Goal: Task Accomplishment & Management: Manage account settings

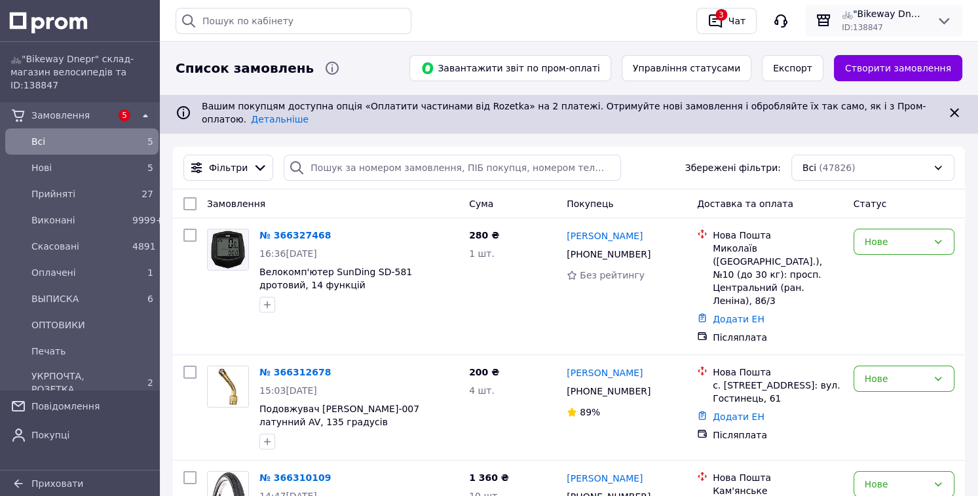
click at [925, 31] on div "🚲"Bikeway Dnepr" склад-магазин велосипедів та комплектуючих ID: 138847" at bounding box center [883, 20] width 147 height 26
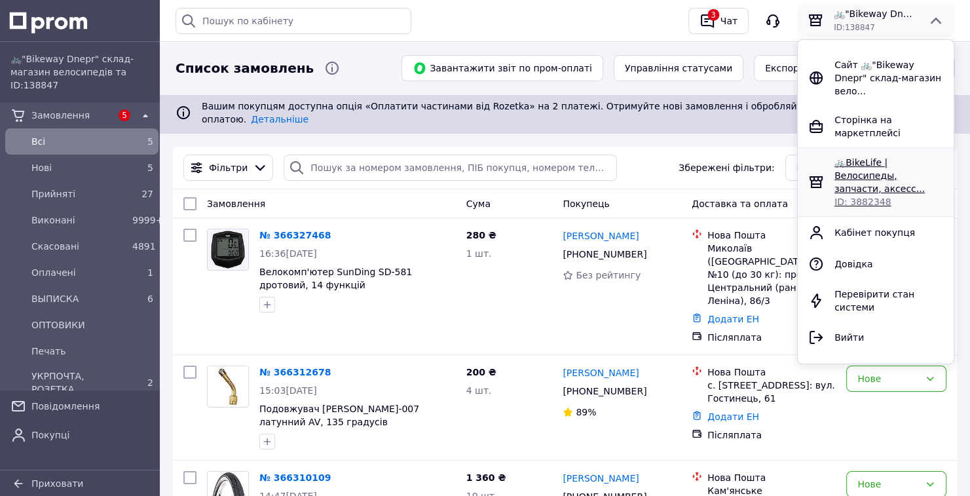
click at [891, 157] on span "🚲BikeLife | Велосипеды, запчасти, аксесс..." at bounding box center [879, 175] width 90 height 37
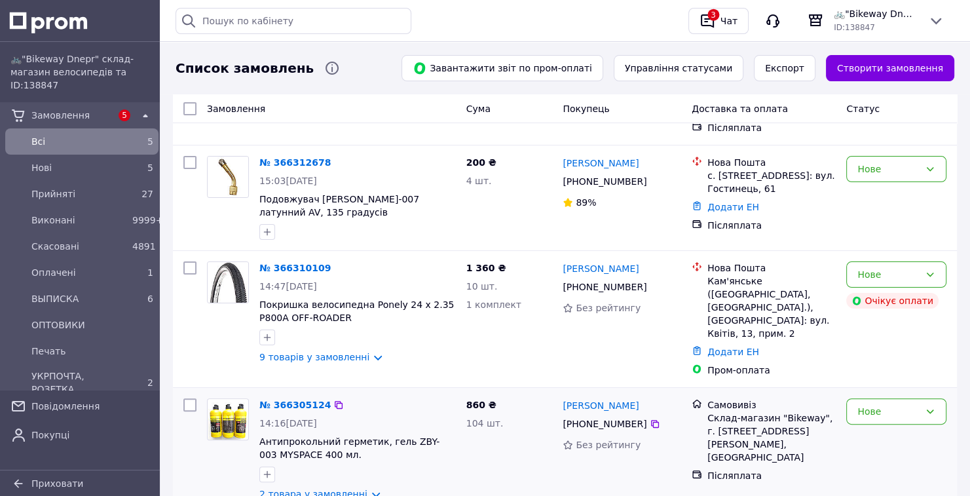
scroll to position [285, 0]
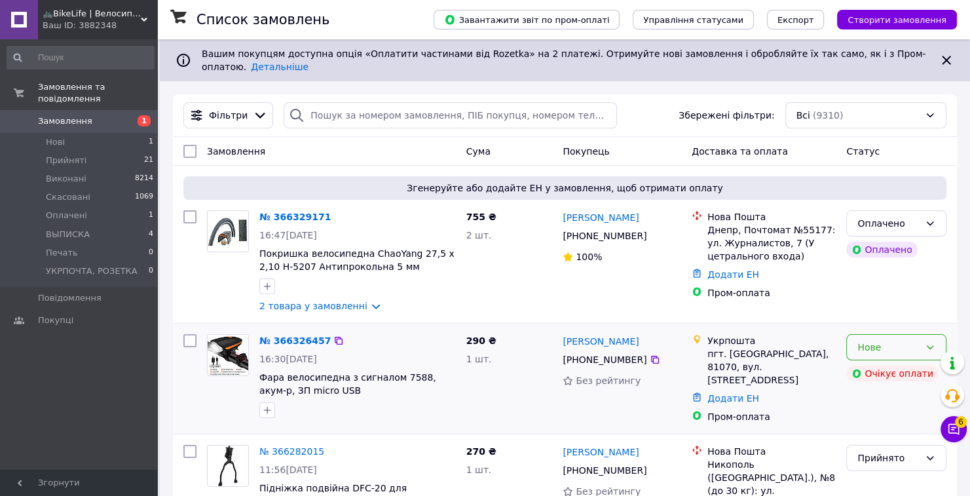
click at [889, 340] on div "Нове" at bounding box center [888, 347] width 62 height 14
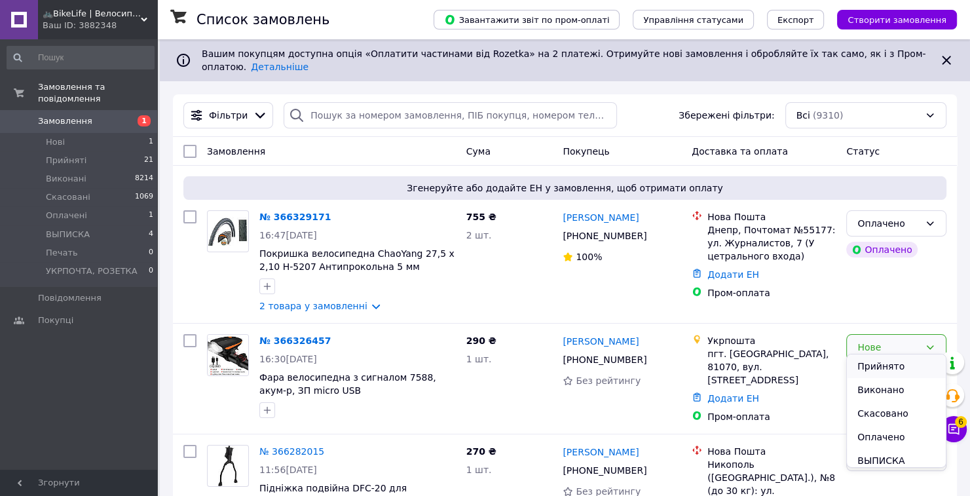
click at [884, 367] on li "Прийнято" at bounding box center [896, 366] width 99 height 24
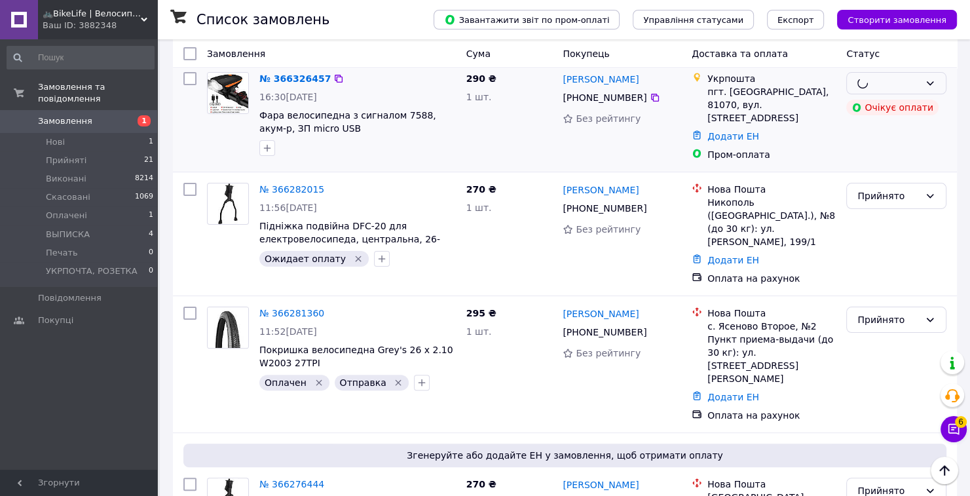
scroll to position [52, 0]
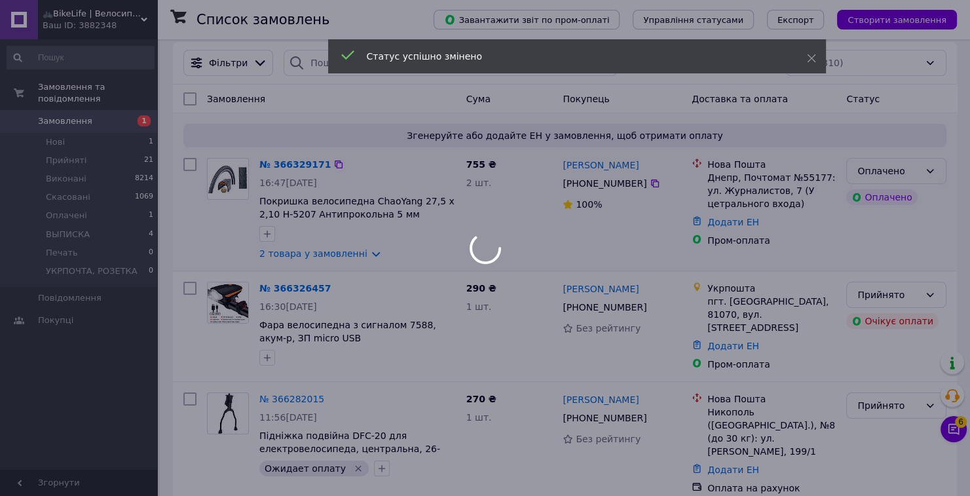
click at [929, 163] on div at bounding box center [485, 248] width 970 height 496
click at [811, 58] on use at bounding box center [811, 58] width 9 height 9
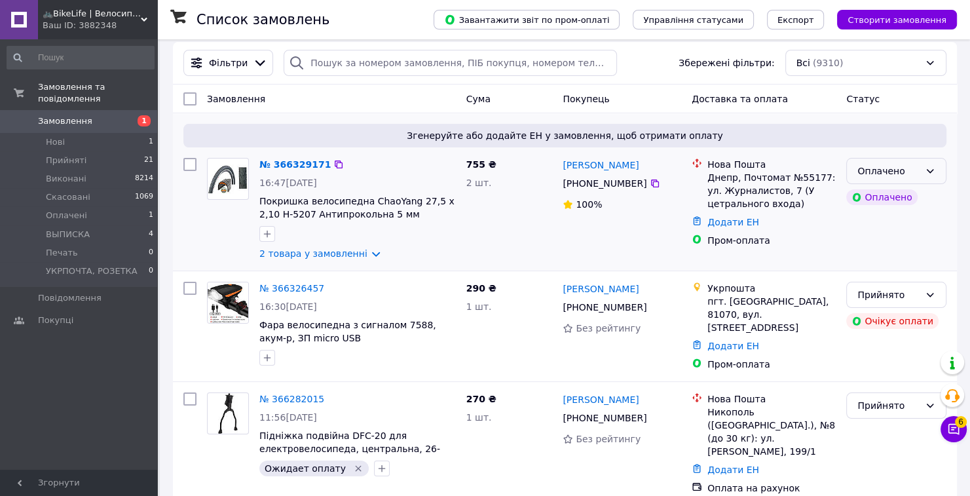
click at [935, 166] on icon at bounding box center [930, 171] width 10 height 10
click at [910, 175] on div "Оплачено Оплачено" at bounding box center [896, 209] width 111 height 113
click at [921, 164] on div "Оплачено" at bounding box center [896, 171] width 100 height 26
click at [887, 185] on li "Прийнято" at bounding box center [896, 189] width 99 height 24
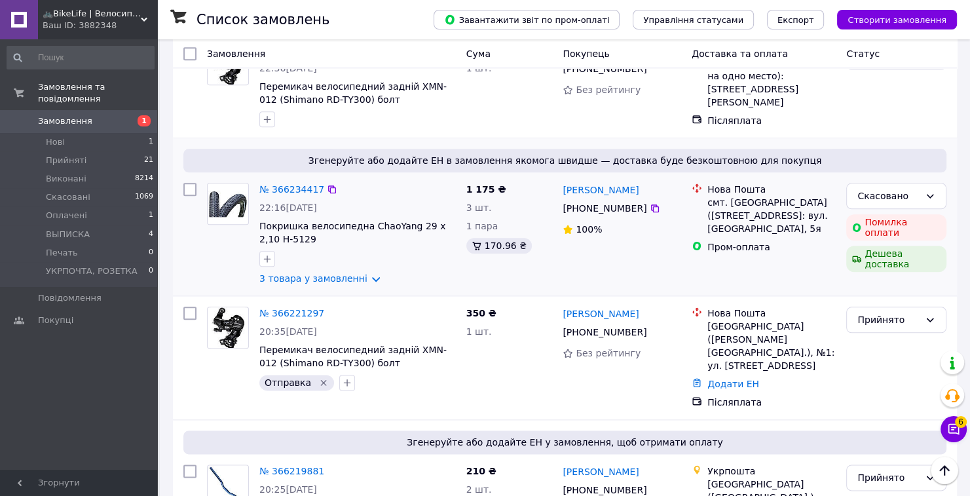
scroll to position [1257, 0]
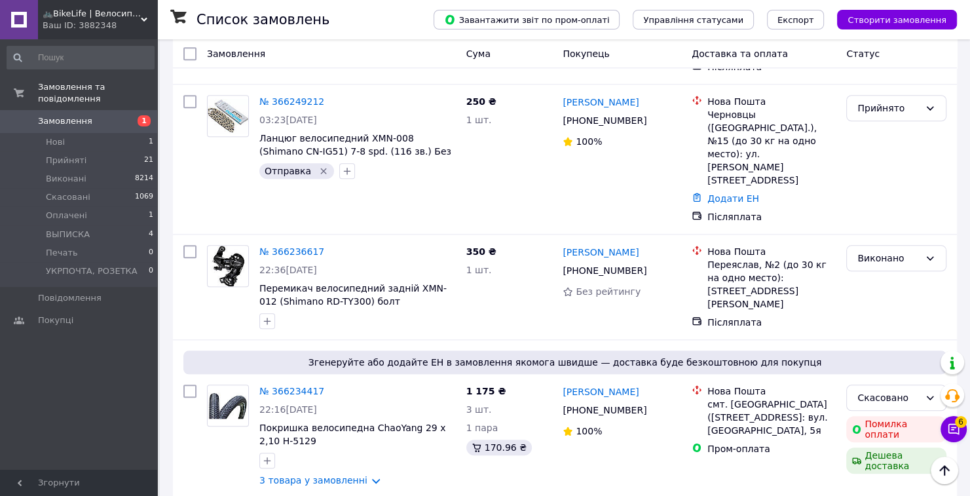
click at [122, 15] on span "🚲BikeLife | Велосипеди, запчастини, аксесуари та інструменти для них" at bounding box center [92, 14] width 98 height 12
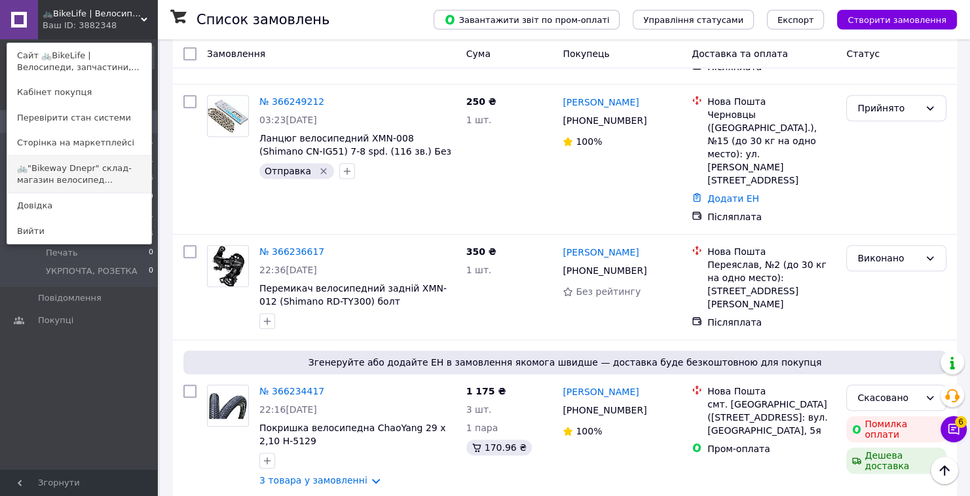
click at [120, 172] on link "🚲"Bikeway Dnepr" склад-магазин велосипед..." at bounding box center [79, 174] width 144 height 37
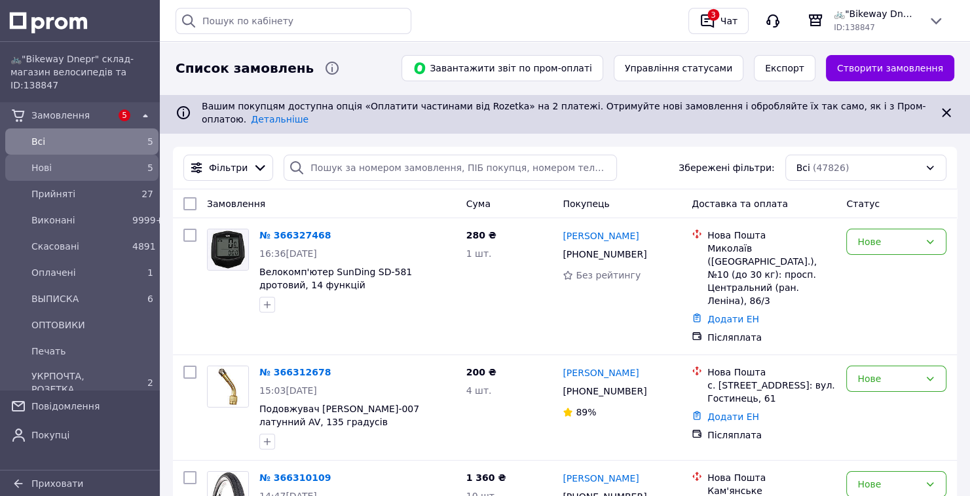
click at [114, 166] on span "Нові" at bounding box center [79, 167] width 96 height 13
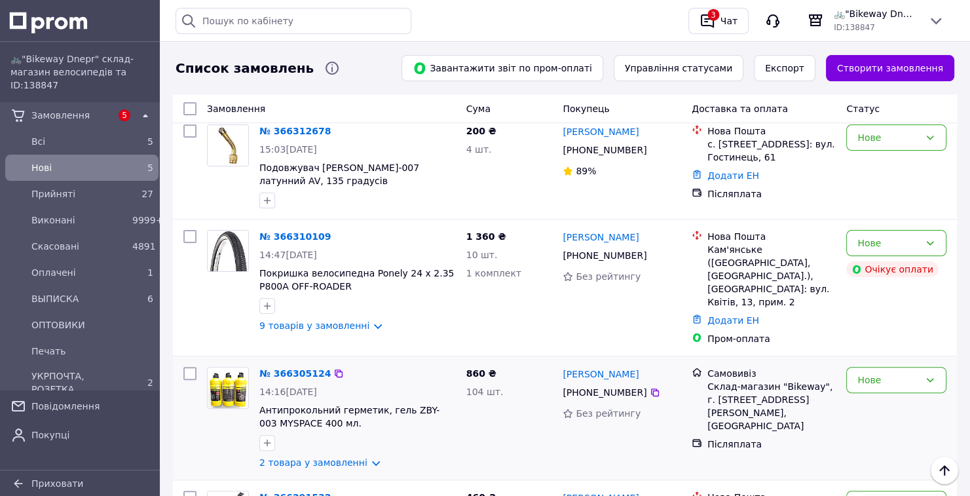
scroll to position [408, 0]
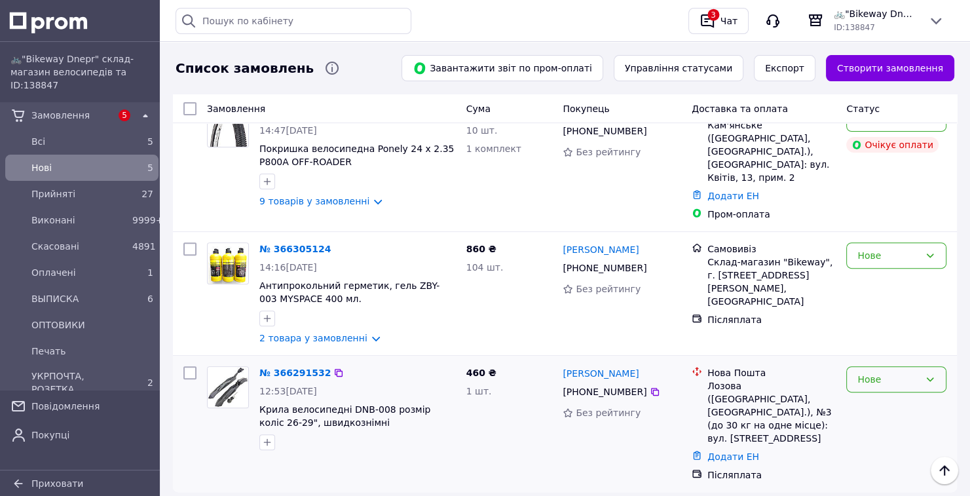
click at [893, 366] on div "Нове" at bounding box center [896, 379] width 100 height 26
click at [879, 382] on li "Прийнято" at bounding box center [896, 385] width 99 height 24
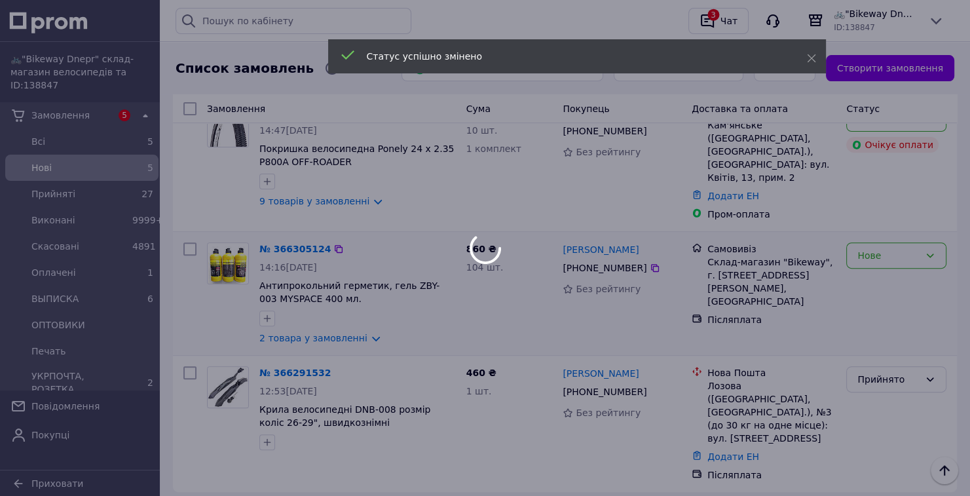
click at [920, 242] on div "Нове" at bounding box center [896, 255] width 100 height 26
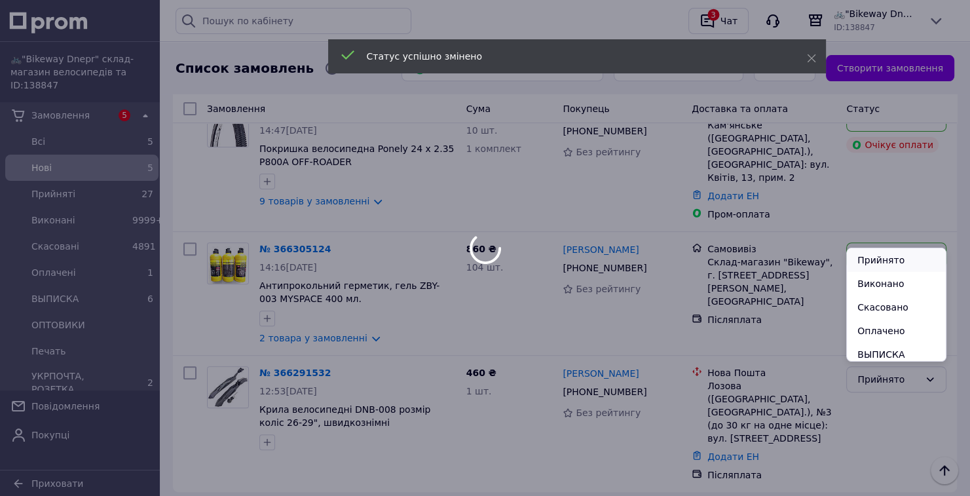
click at [900, 256] on li "Прийнято" at bounding box center [896, 260] width 99 height 24
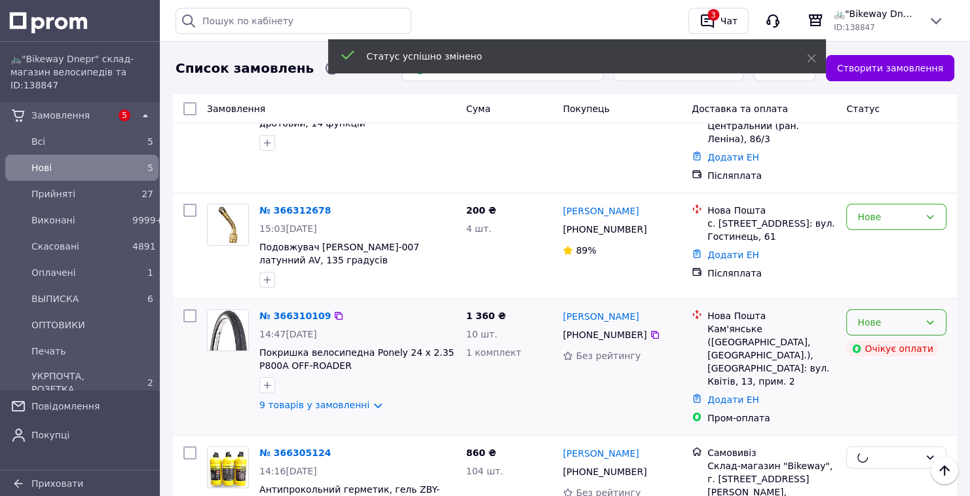
scroll to position [198, 0]
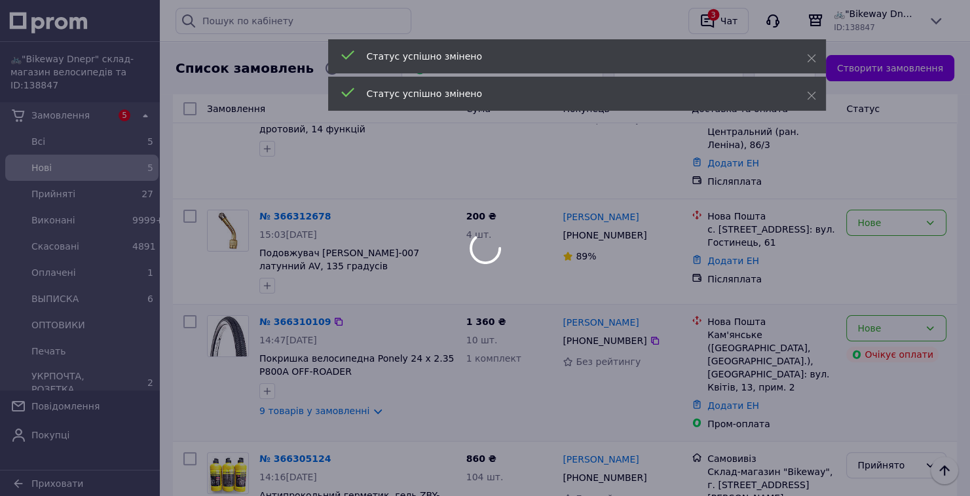
click at [893, 296] on div at bounding box center [485, 248] width 970 height 496
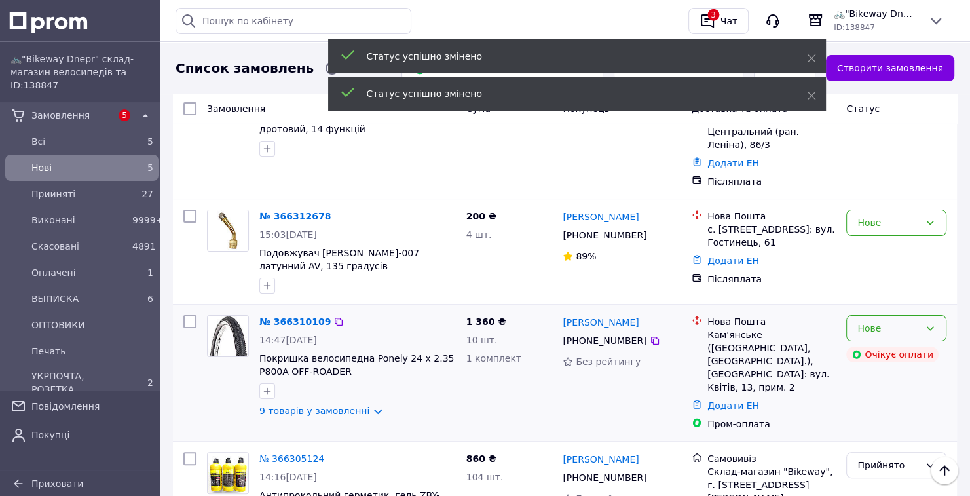
click at [908, 321] on div "Нове" at bounding box center [888, 328] width 62 height 14
click at [891, 325] on li "Прийнято" at bounding box center [896, 333] width 99 height 24
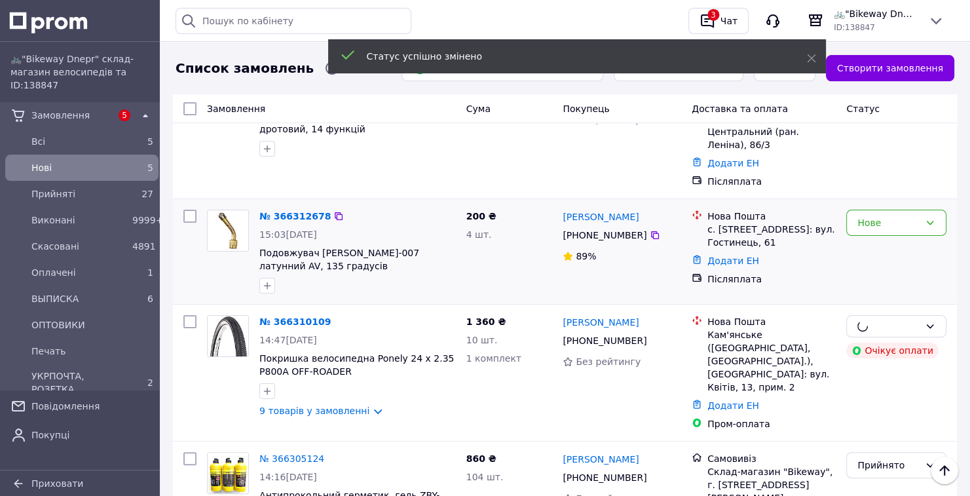
click at [921, 215] on div "Нове" at bounding box center [896, 251] width 111 height 94
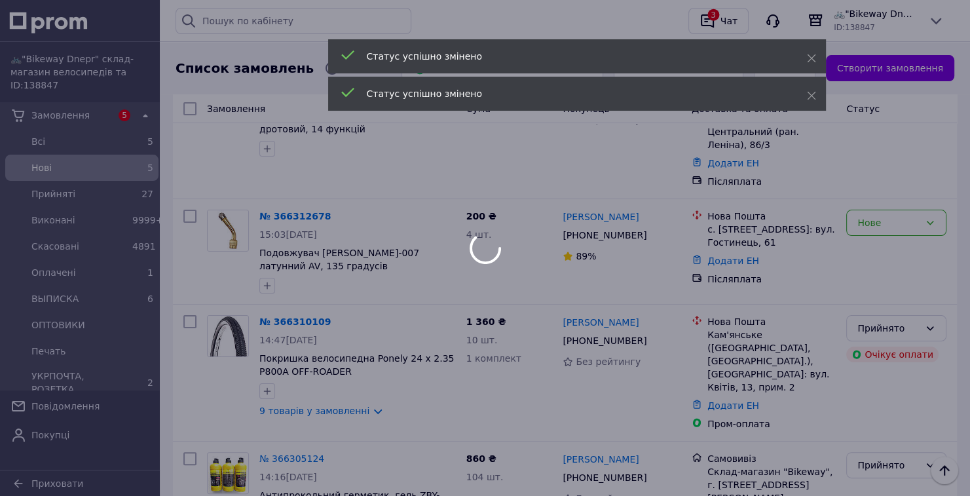
click at [921, 211] on div at bounding box center [485, 248] width 970 height 496
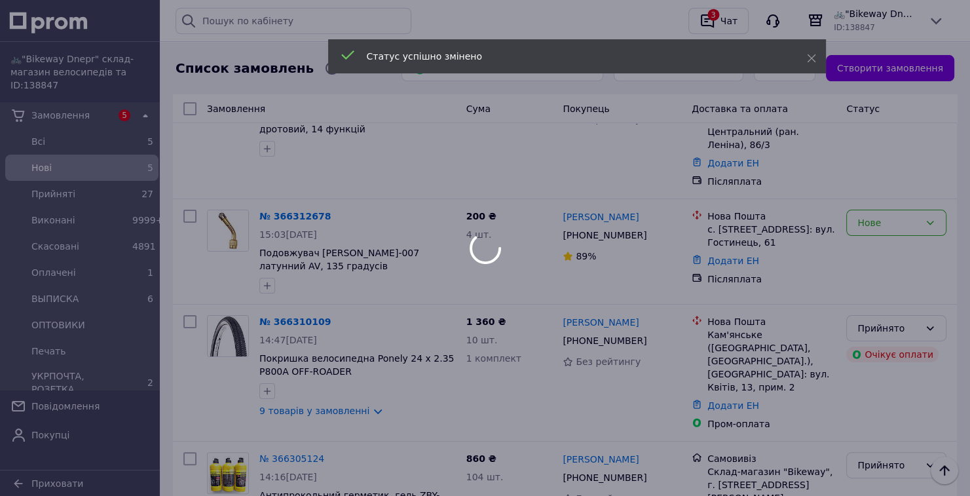
click at [914, 206] on body "🚲"Bikeway Dnepr" склад-магазин велосипедів та комплектуючих ID: 138847 Замовлен…" at bounding box center [485, 271] width 970 height 939
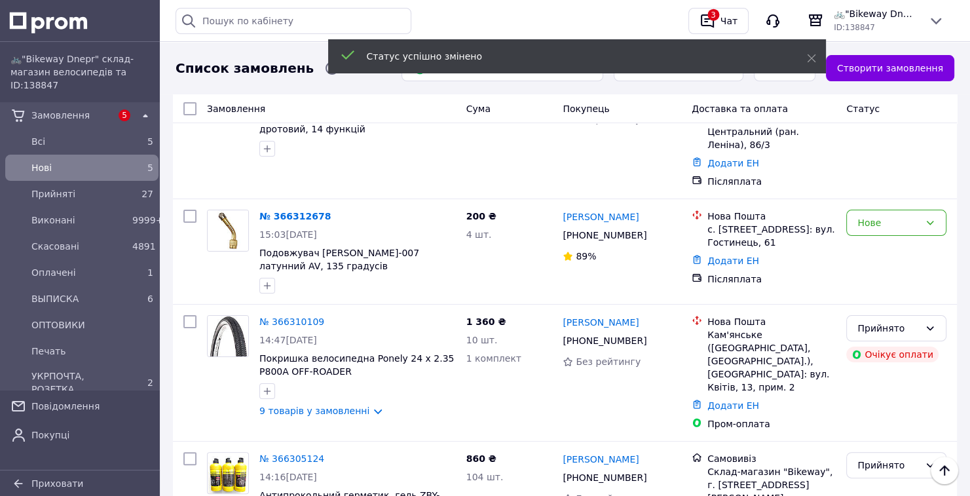
click at [914, 215] on div "Нове" at bounding box center [888, 222] width 62 height 14
click at [889, 234] on li "Прийнято" at bounding box center [896, 227] width 99 height 24
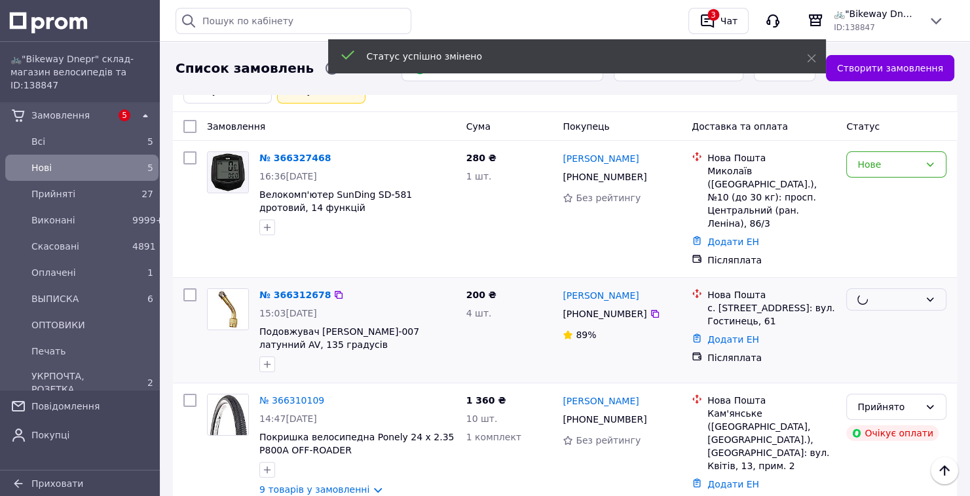
scroll to position [41, 0]
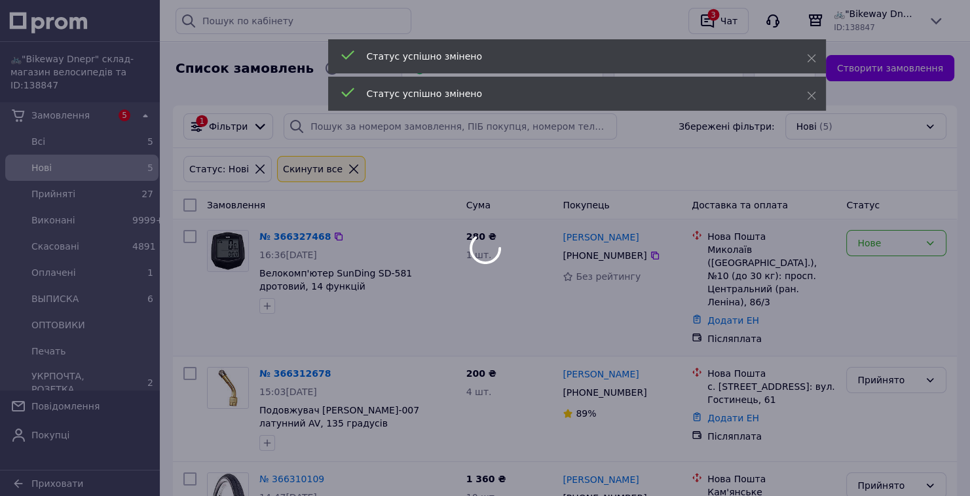
click at [905, 236] on div "Нове" at bounding box center [888, 243] width 62 height 14
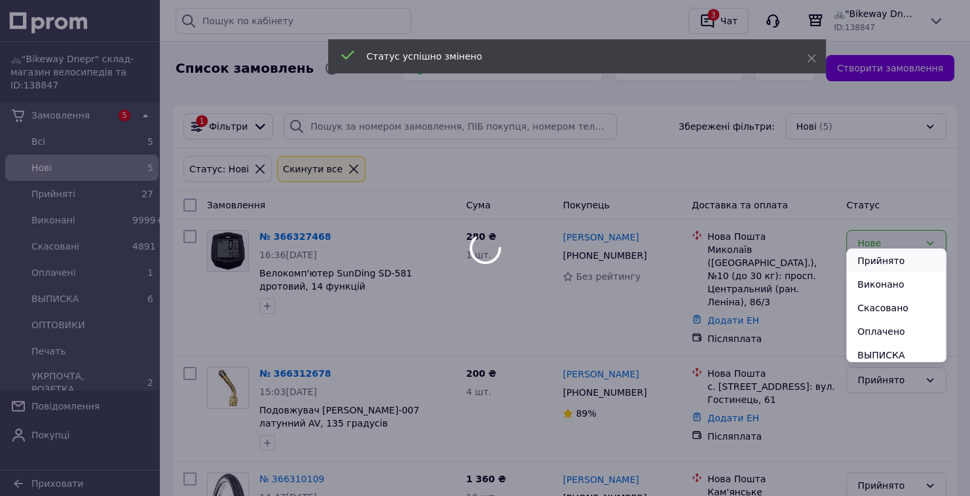
click at [891, 255] on li "Прийнято" at bounding box center [896, 261] width 99 height 24
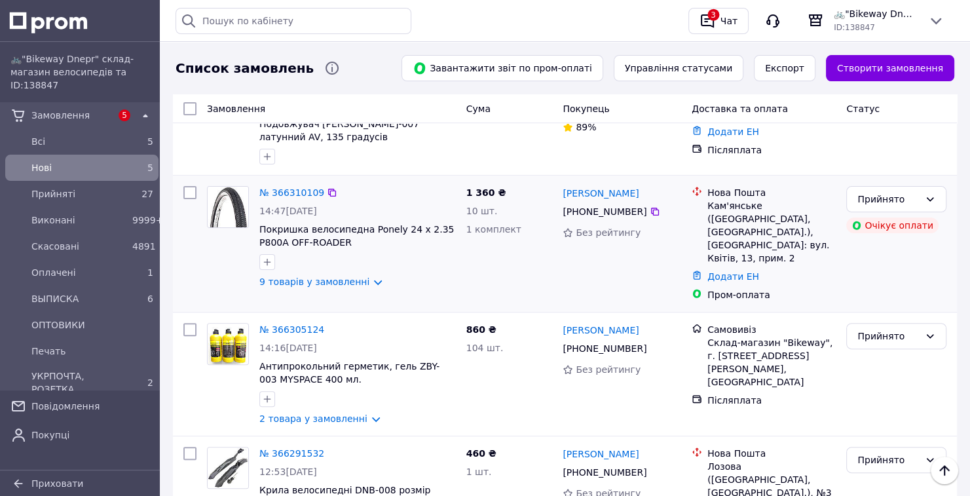
scroll to position [251, 0]
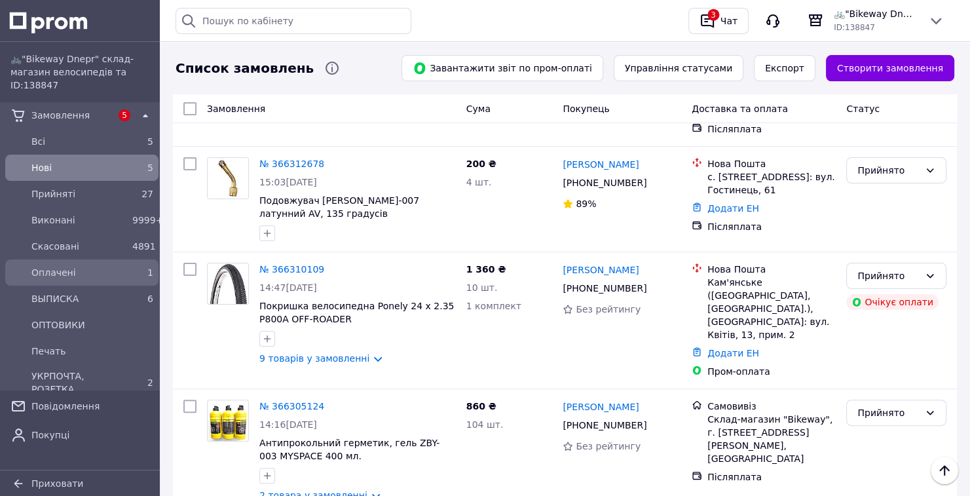
click at [130, 280] on div "1" at bounding box center [143, 272] width 26 height 18
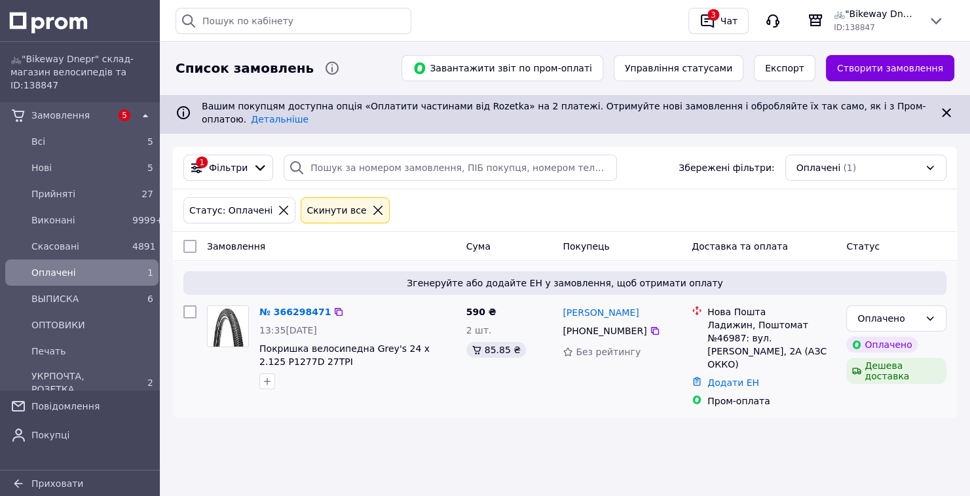
scroll to position [26, 0]
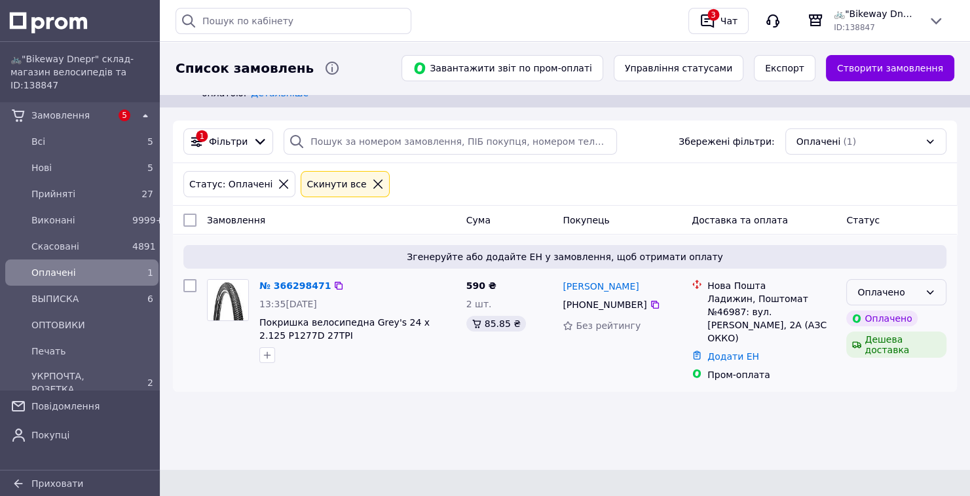
click at [941, 280] on div "Оплачено" at bounding box center [896, 292] width 100 height 26
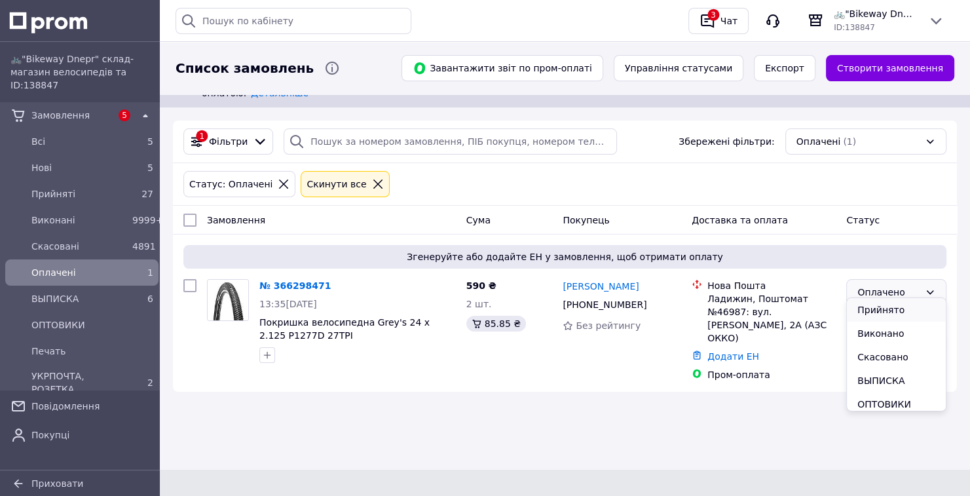
click at [901, 308] on li "Прийнято" at bounding box center [896, 310] width 99 height 24
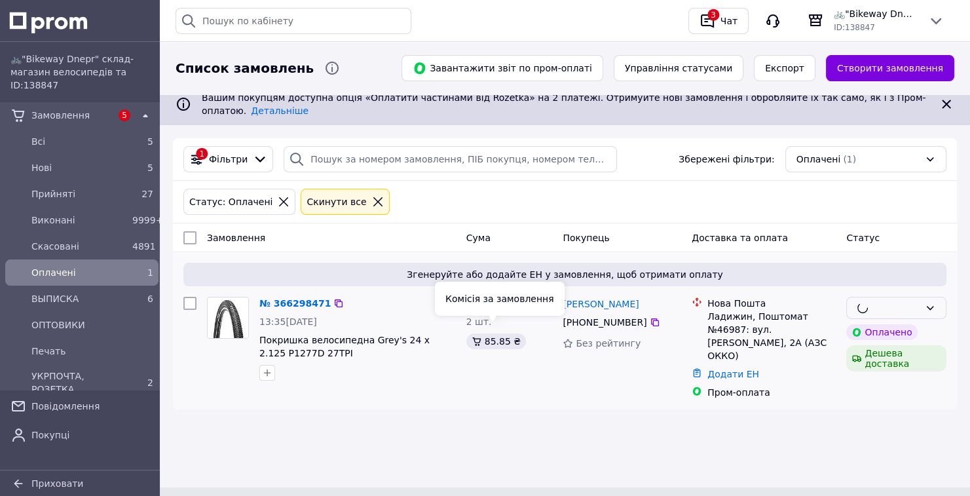
scroll to position [0, 0]
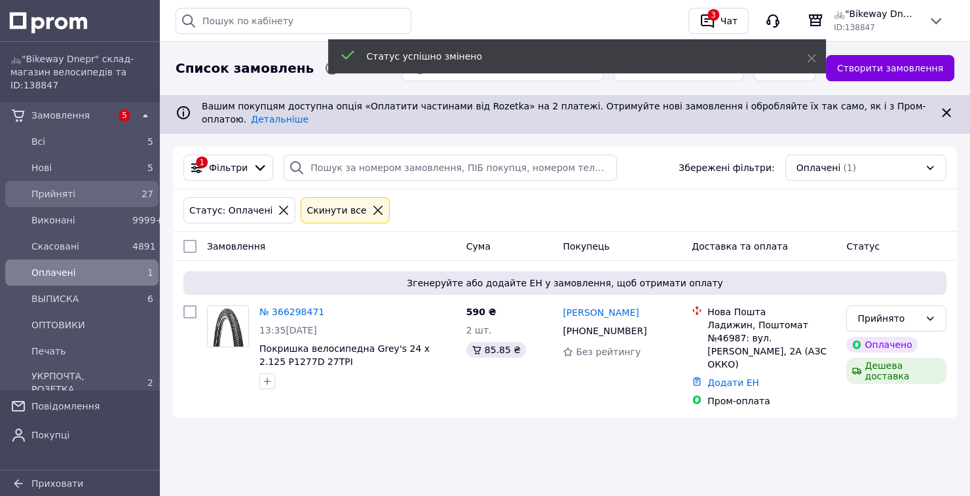
click at [143, 198] on span "27" at bounding box center [147, 194] width 12 height 10
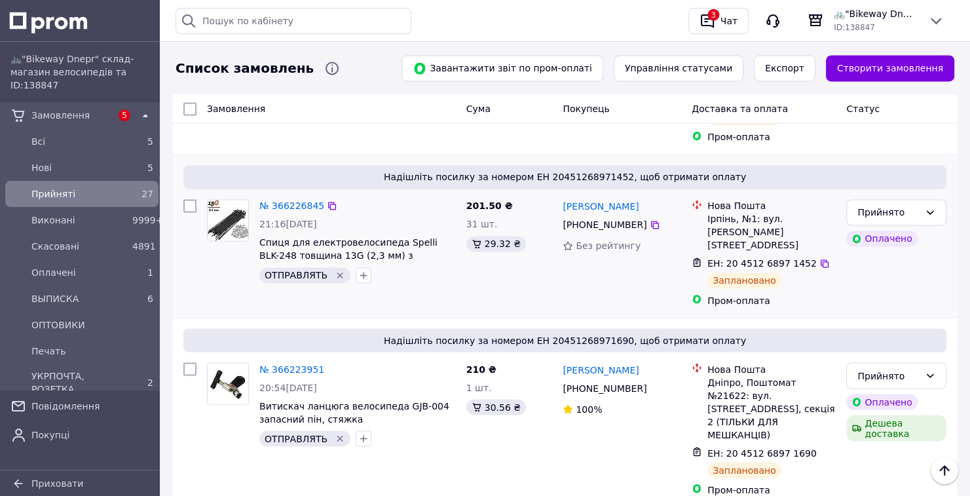
scroll to position [2013, 0]
